Goal: Information Seeking & Learning: Learn about a topic

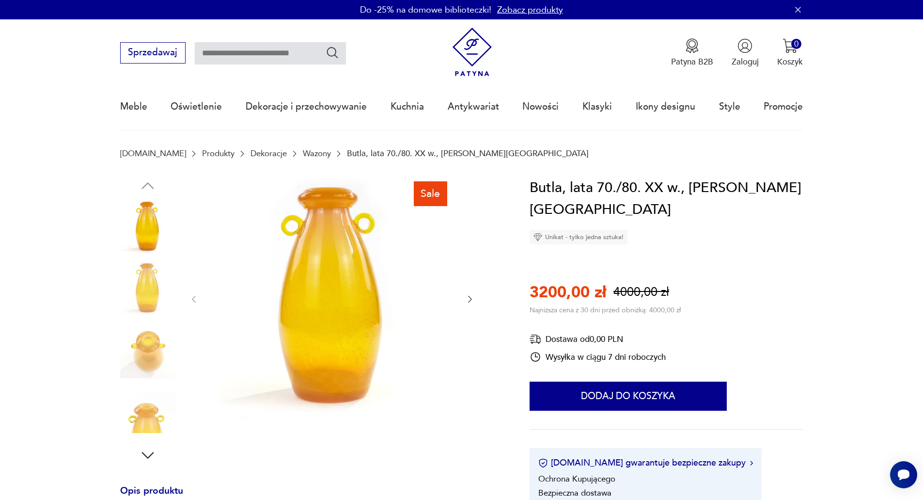
click at [150, 293] on img at bounding box center [147, 288] width 55 height 55
click at [149, 315] on img at bounding box center [147, 288] width 55 height 55
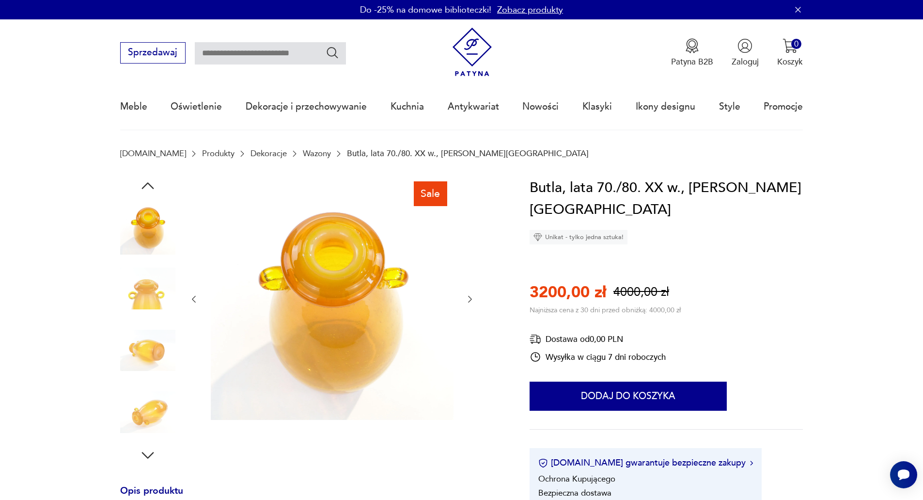
click at [153, 330] on img at bounding box center [147, 350] width 55 height 55
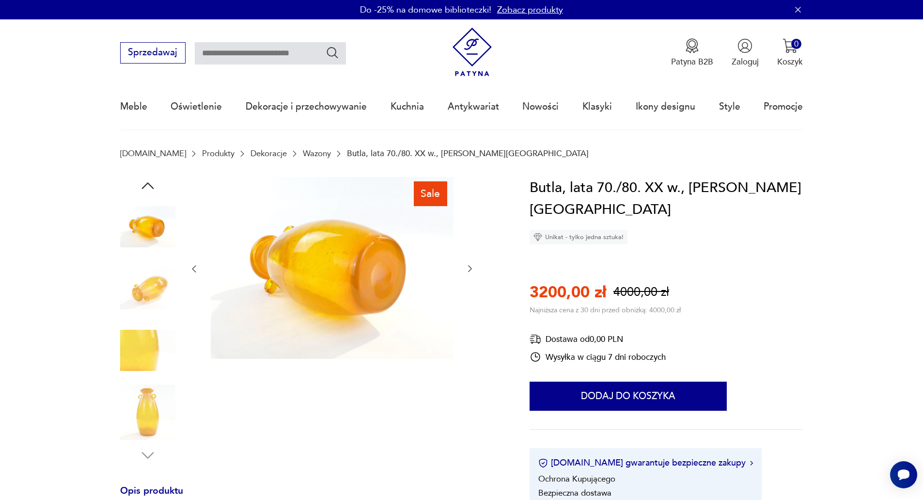
click at [149, 343] on img at bounding box center [147, 350] width 55 height 55
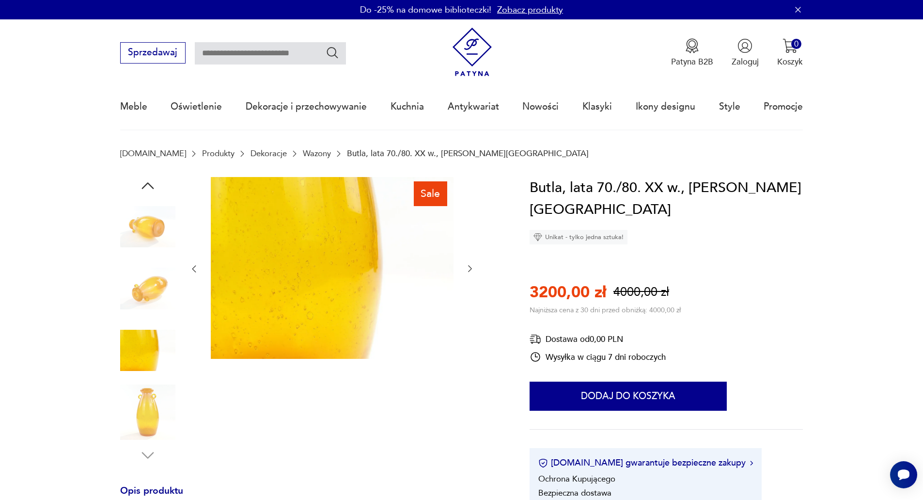
click at [149, 411] on img at bounding box center [147, 411] width 55 height 55
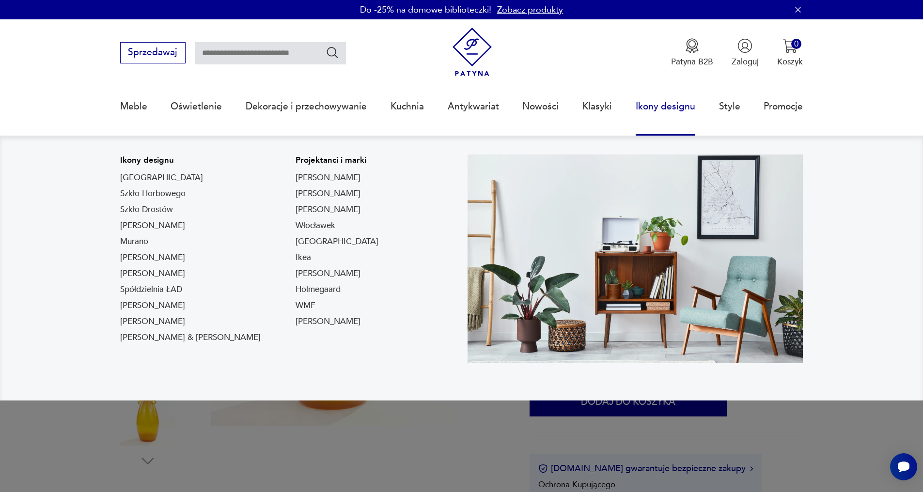
click at [728, 325] on img at bounding box center [636, 259] width 336 height 209
click at [601, 301] on img at bounding box center [636, 259] width 336 height 209
click at [296, 242] on link "[GEOGRAPHIC_DATA]" at bounding box center [337, 242] width 83 height 12
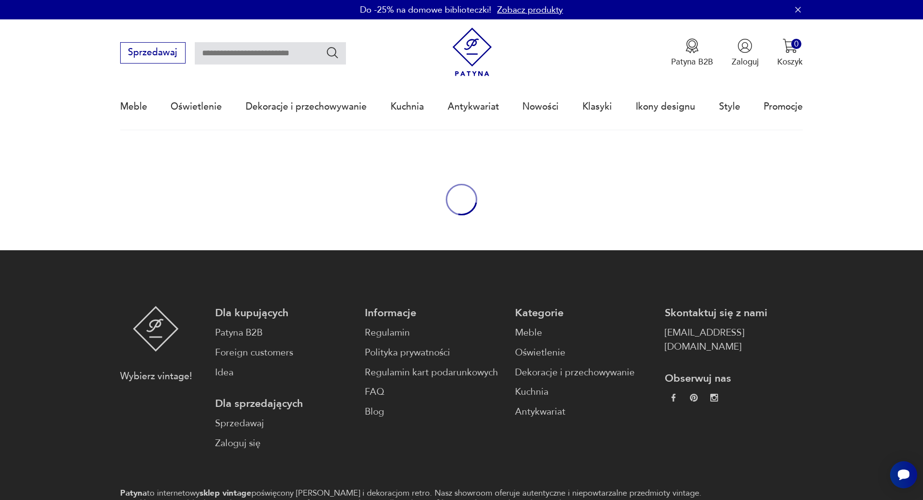
type input "**********"
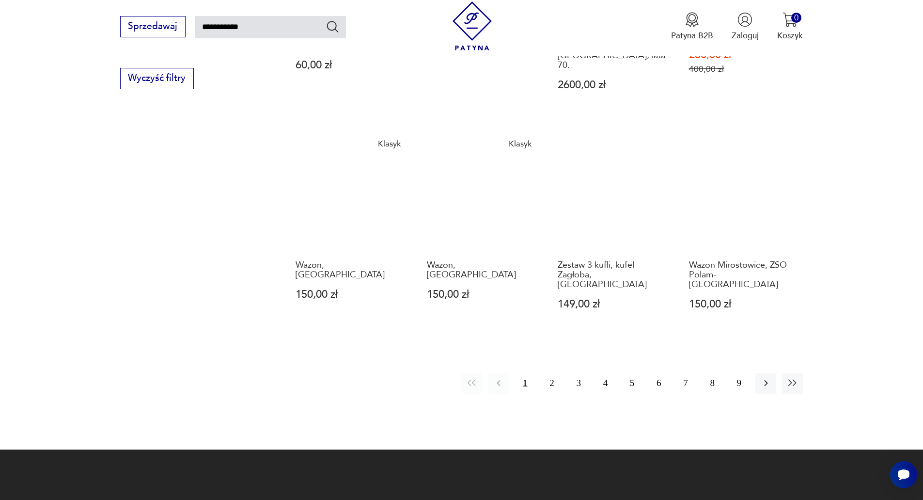
scroll to position [987, 0]
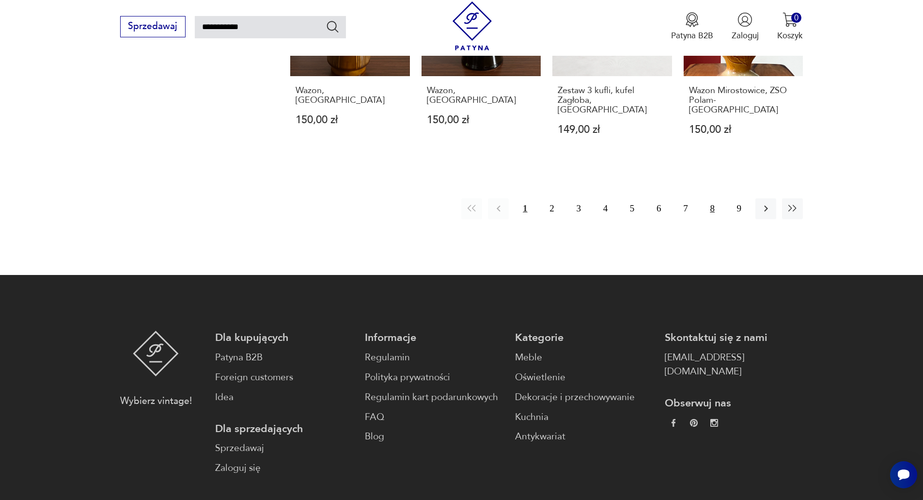
click at [709, 198] on button "8" at bounding box center [712, 208] width 21 height 21
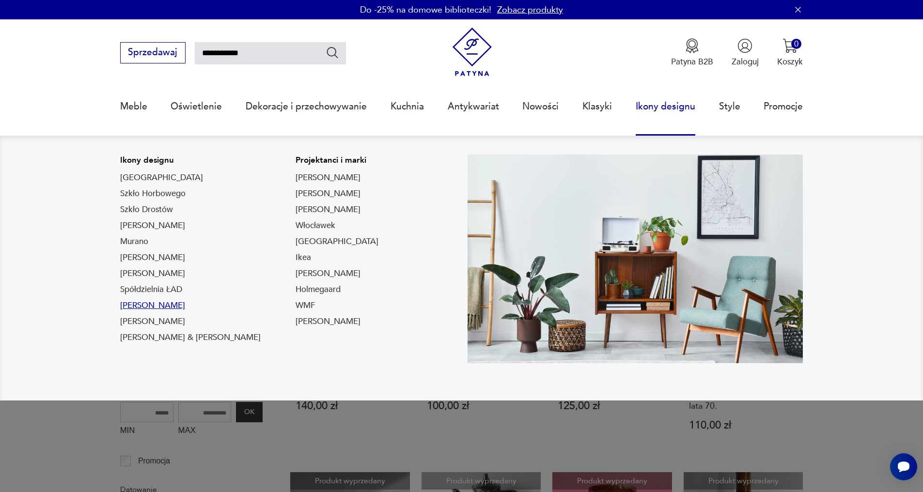
click at [159, 303] on link "[PERSON_NAME]" at bounding box center [152, 306] width 65 height 12
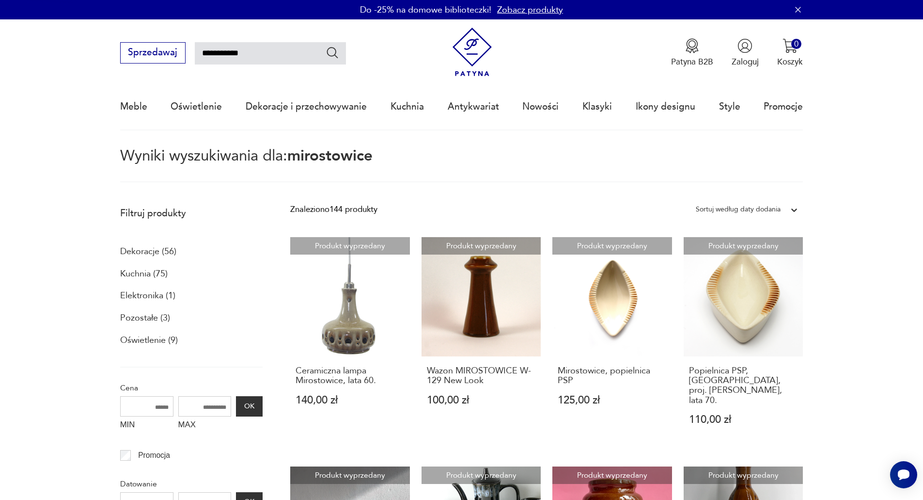
type input "******"
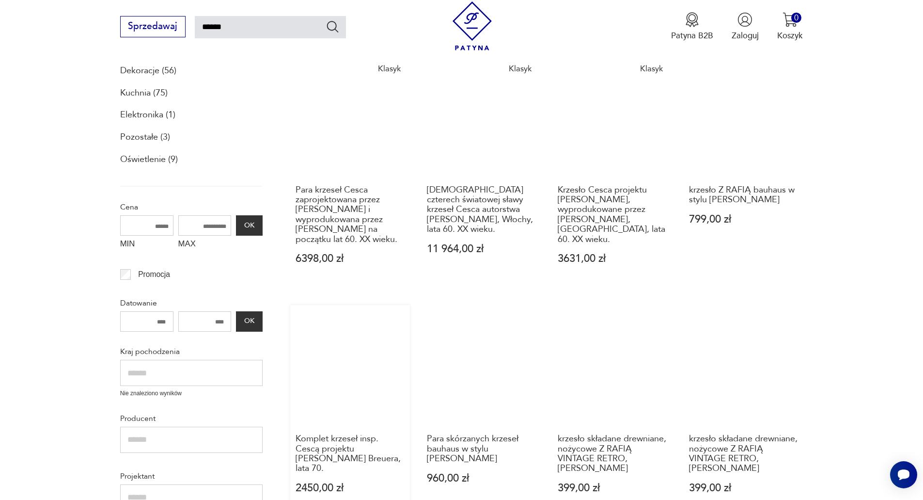
scroll to position [250, 0]
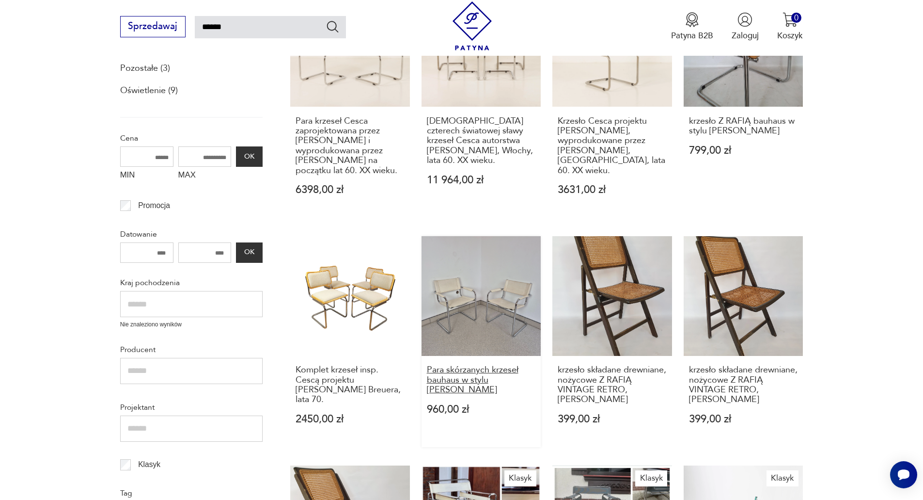
click at [477, 381] on h3 "Para skórzanych krzeseł bauhaus w stylu [PERSON_NAME]" at bounding box center [481, 380] width 109 height 30
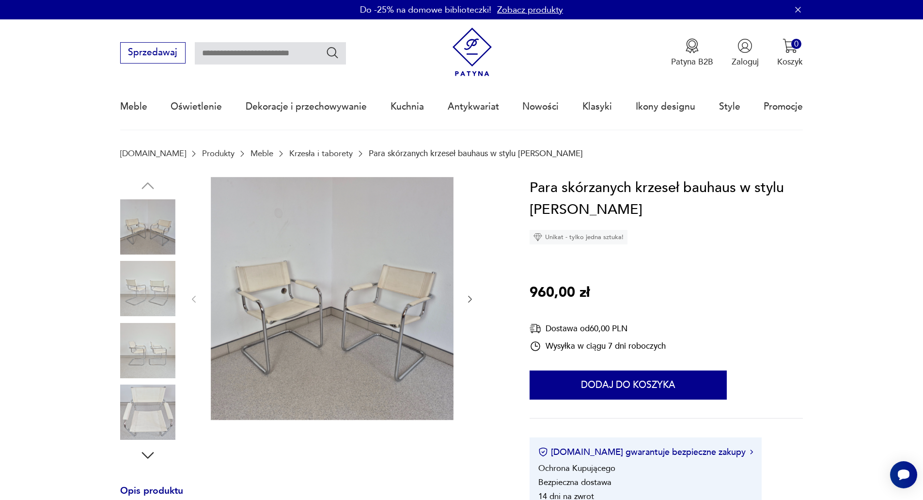
click at [151, 285] on img at bounding box center [147, 288] width 55 height 55
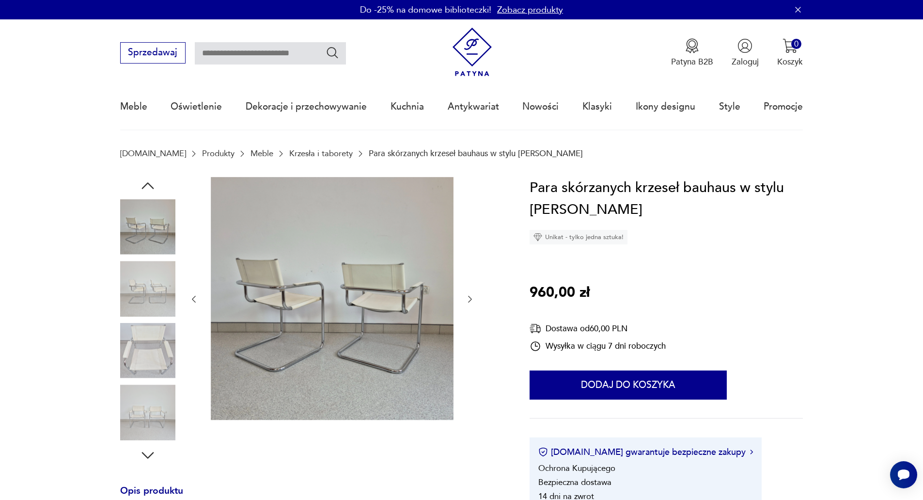
click at [287, 308] on img at bounding box center [332, 298] width 243 height 243
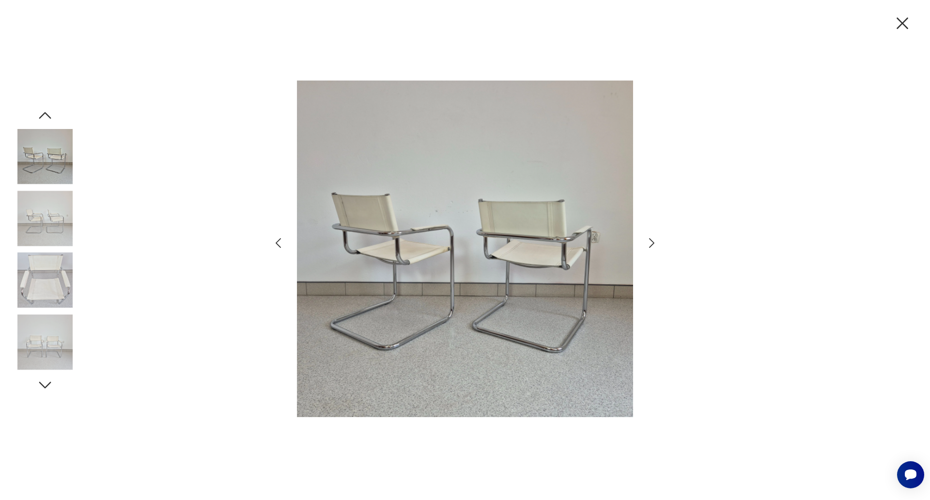
click at [55, 346] on img at bounding box center [44, 341] width 55 height 55
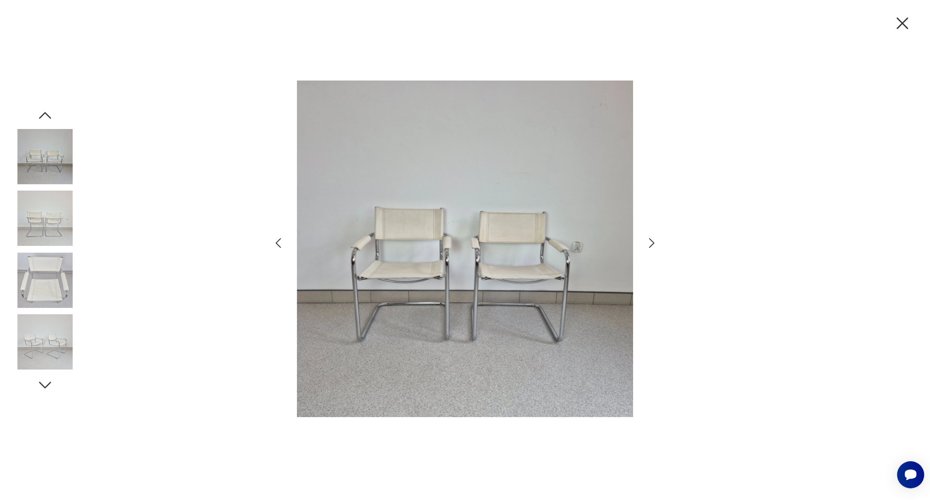
click at [45, 384] on icon "button" at bounding box center [44, 384] width 17 height 17
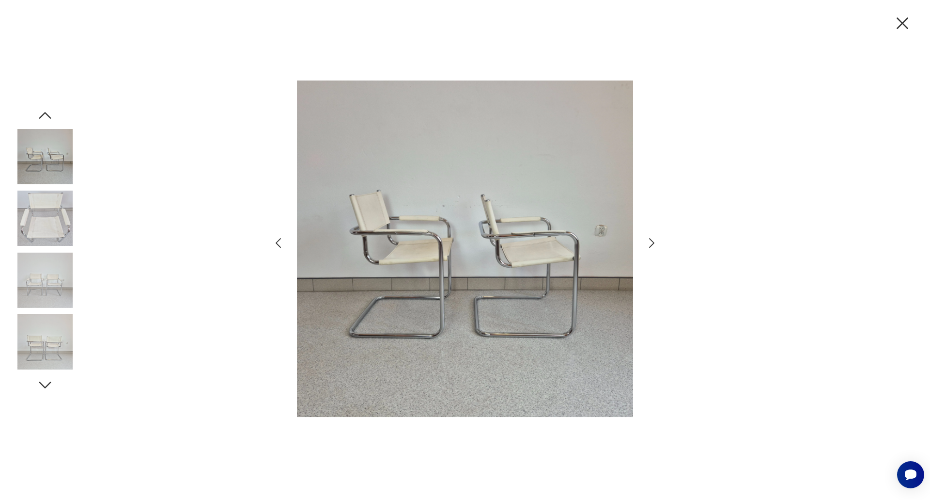
click at [47, 347] on img at bounding box center [44, 341] width 55 height 55
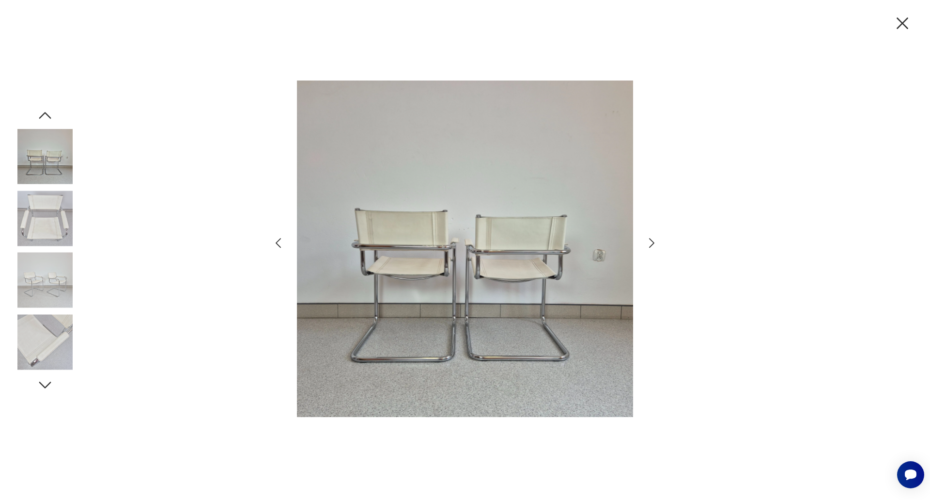
click at [47, 346] on img at bounding box center [44, 341] width 55 height 55
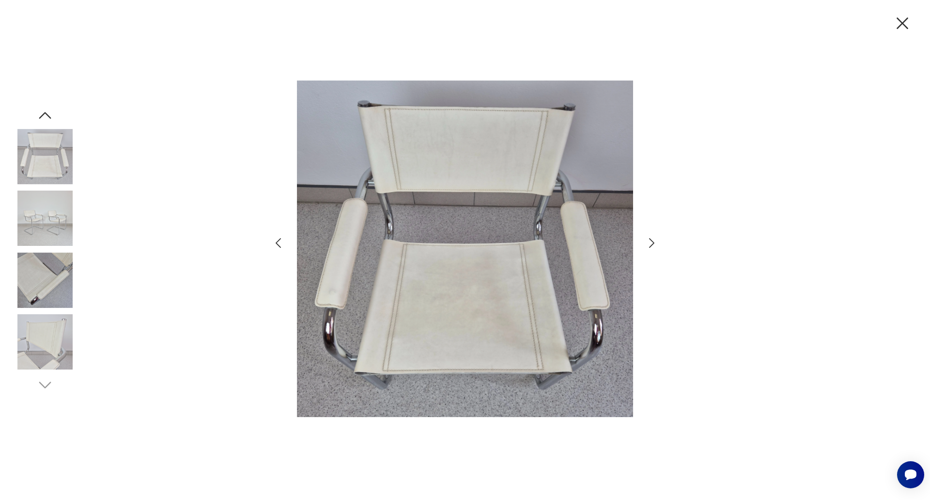
click at [420, 324] on img at bounding box center [465, 249] width 336 height 400
click at [48, 357] on img at bounding box center [44, 341] width 55 height 55
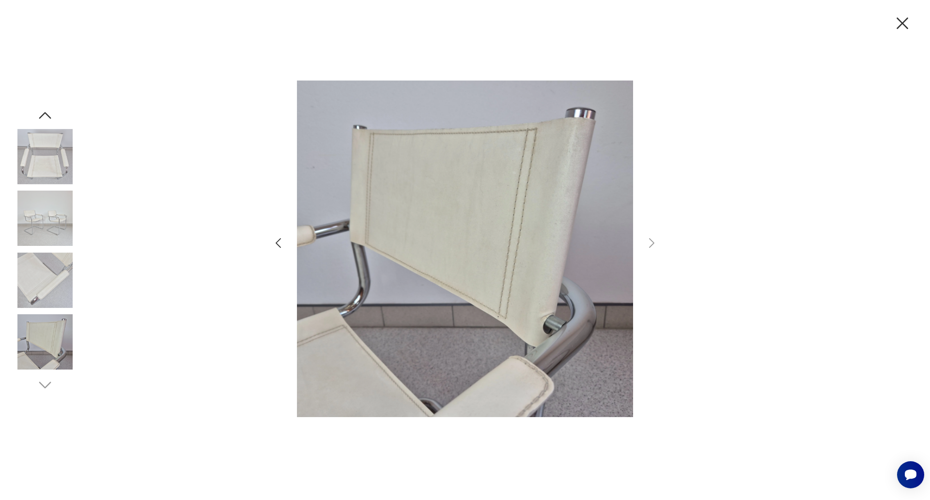
click at [905, 19] on icon "button" at bounding box center [903, 23] width 20 height 20
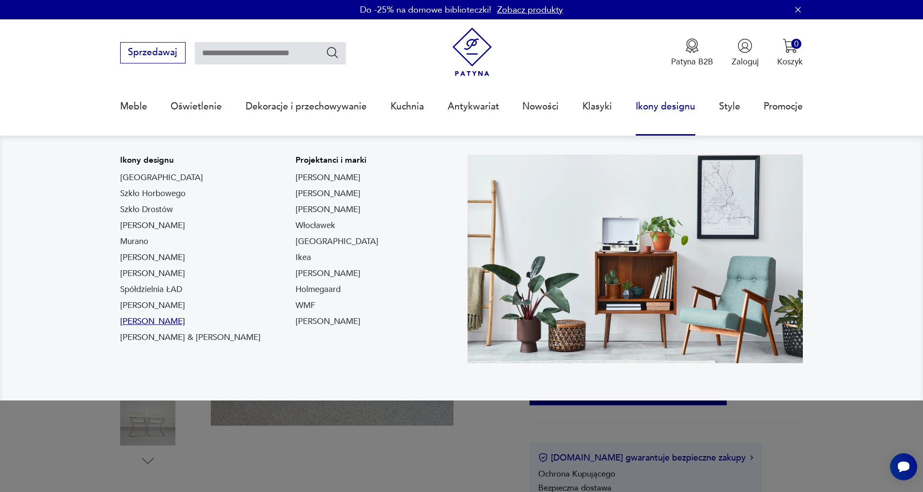
click at [179, 322] on link "[PERSON_NAME]" at bounding box center [152, 322] width 65 height 12
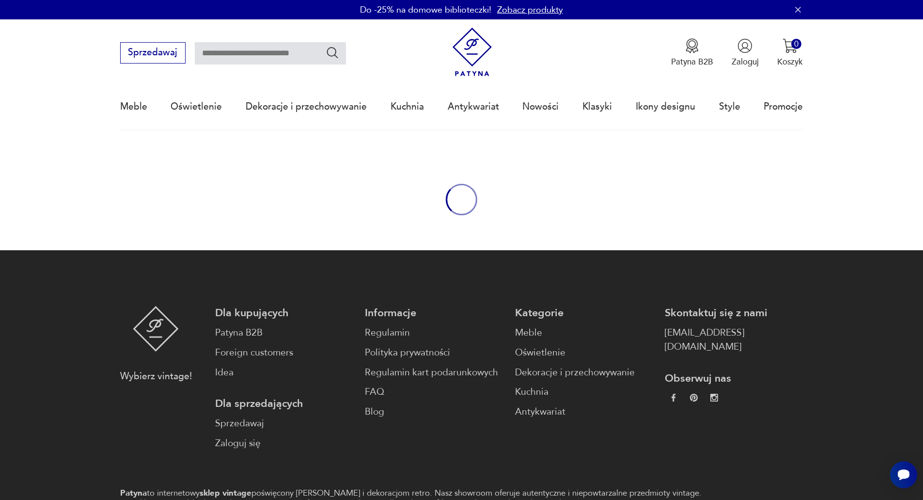
type input "*******"
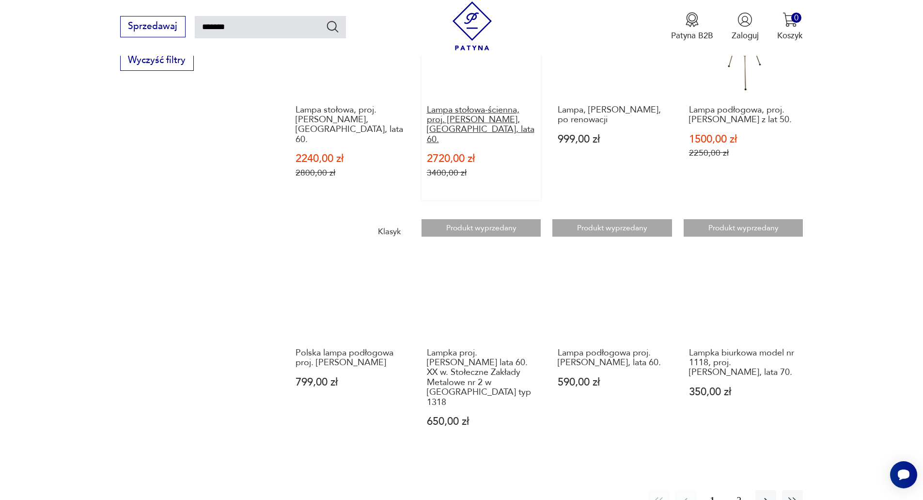
scroll to position [760, 0]
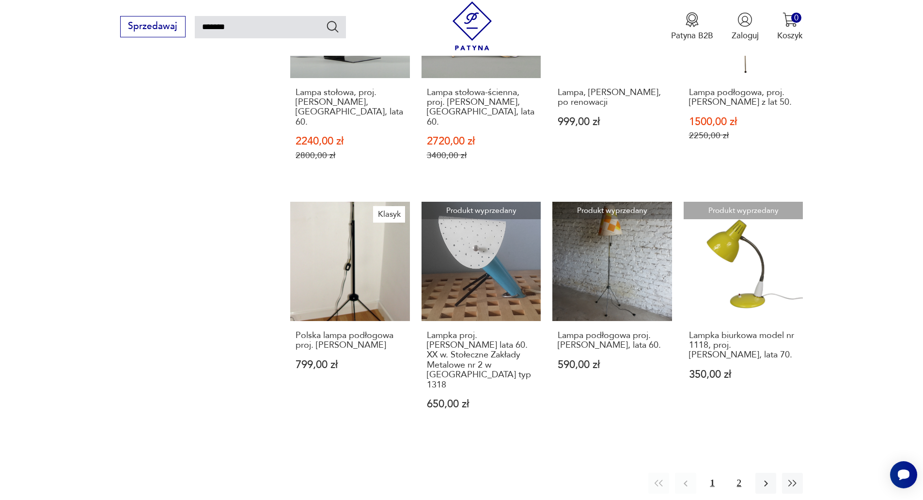
click at [739, 472] on button "2" at bounding box center [739, 482] width 21 height 21
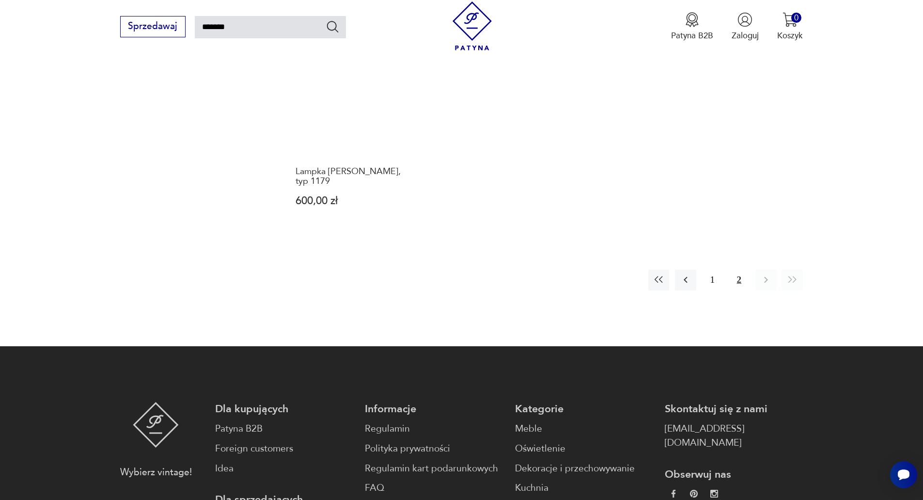
scroll to position [1086, 0]
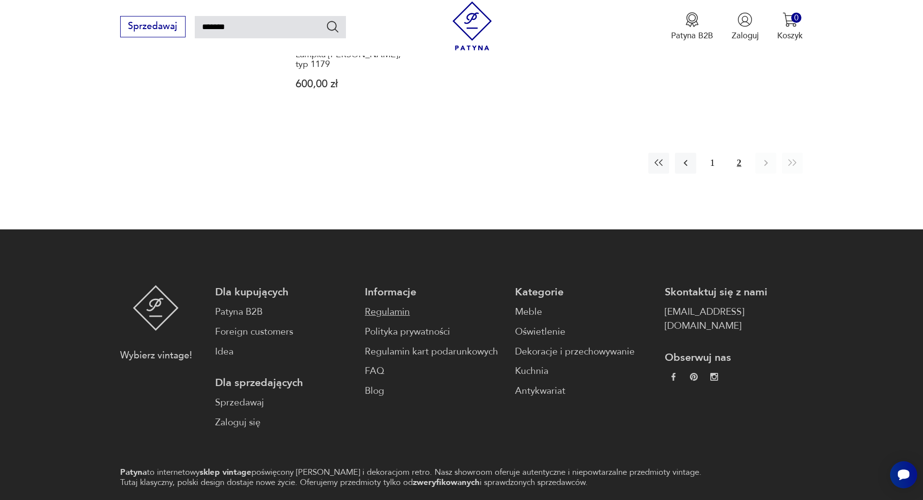
click at [368, 305] on link "Regulamin" at bounding box center [434, 312] width 138 height 14
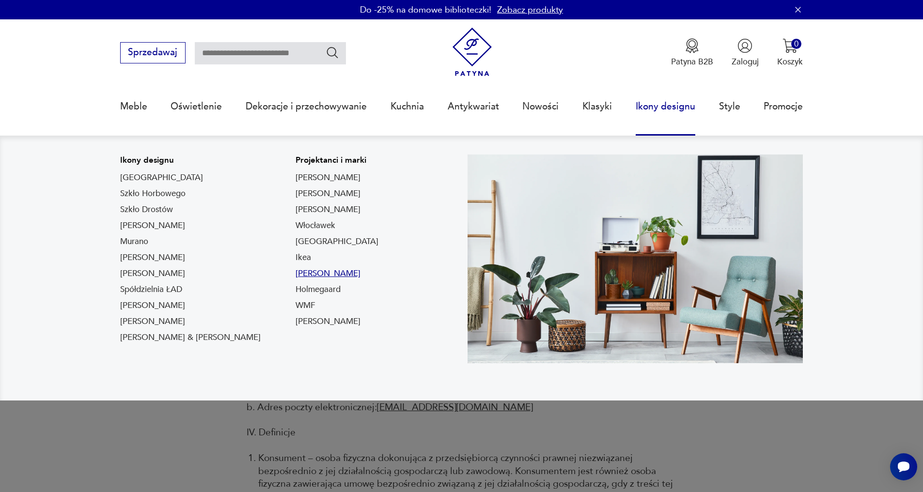
click at [296, 273] on link "[PERSON_NAME]" at bounding box center [328, 274] width 65 height 12
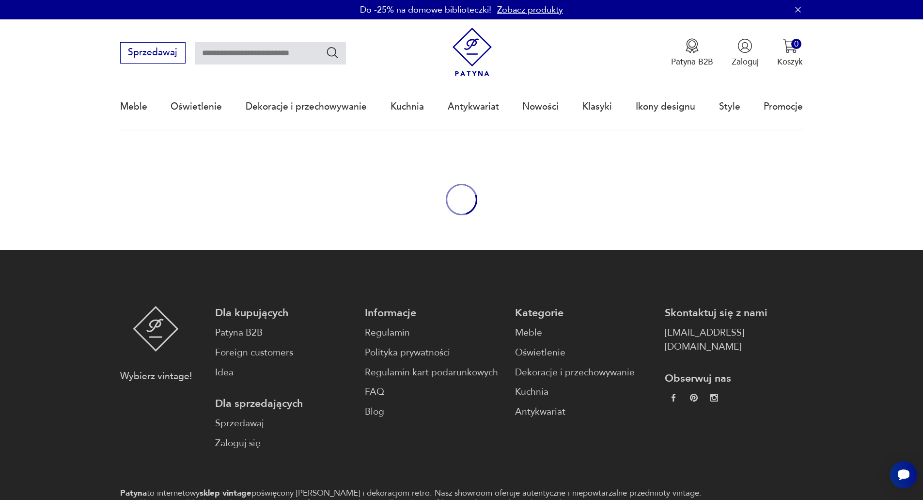
type input "*********"
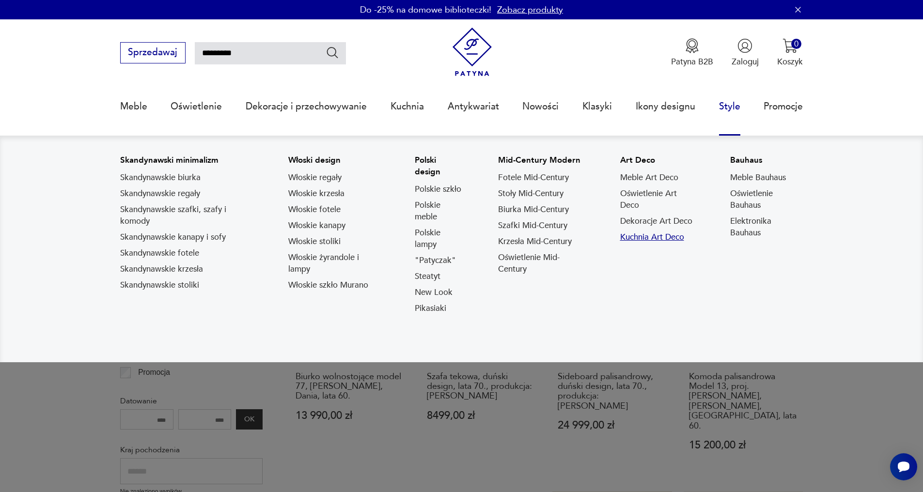
click at [648, 238] on link "Kuchnia Art Deco" at bounding box center [652, 238] width 64 height 12
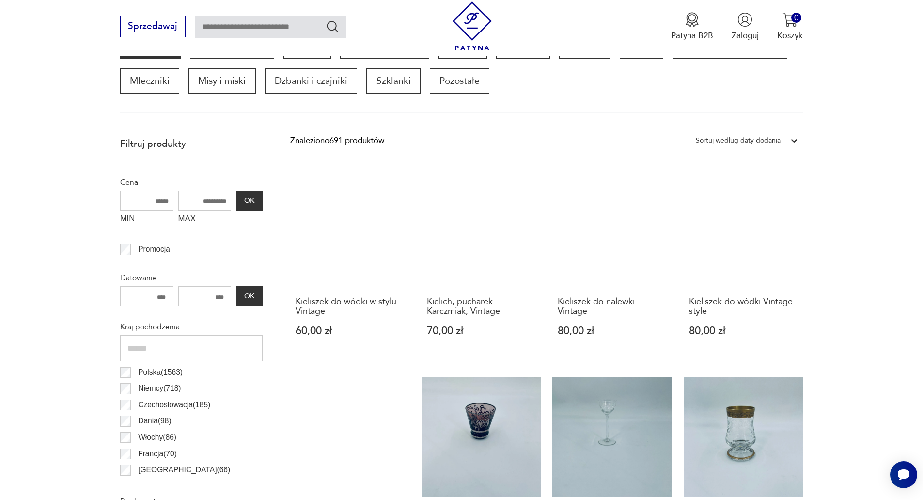
scroll to position [95, 0]
